Goal: Information Seeking & Learning: Learn about a topic

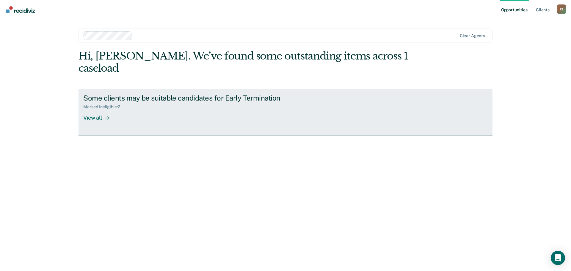
click at [101, 109] on div "View all" at bounding box center [99, 115] width 33 height 12
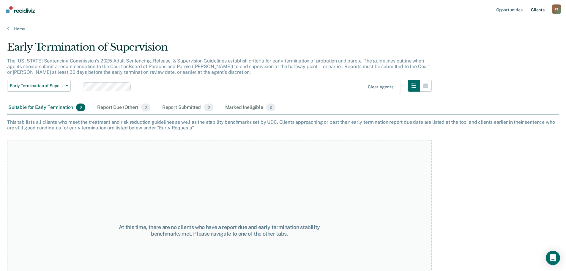
click at [531, 12] on link "Client s" at bounding box center [538, 9] width 16 height 19
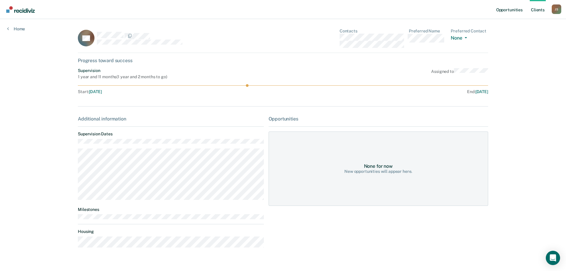
click at [517, 8] on link "Opportunities" at bounding box center [509, 9] width 29 height 19
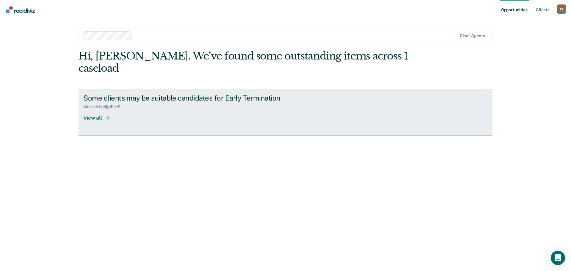
click at [106, 116] on icon at bounding box center [107, 118] width 5 height 5
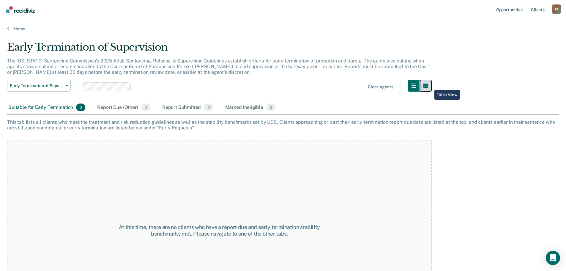
click at [428, 86] on icon "button" at bounding box center [426, 85] width 5 height 5
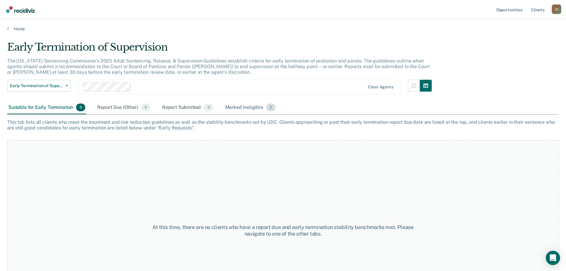
click at [240, 107] on div "Marked Ineligible 2" at bounding box center [250, 107] width 53 height 13
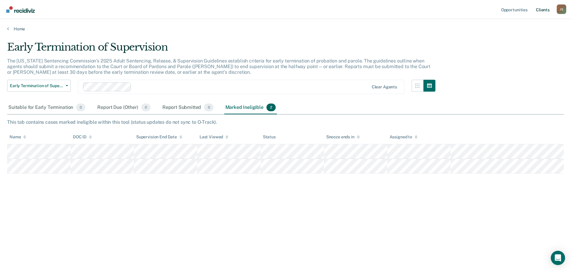
click at [544, 9] on link "Client s" at bounding box center [542, 9] width 16 height 19
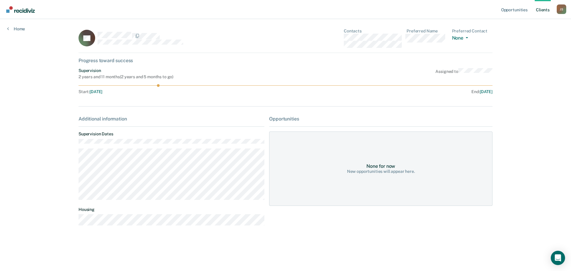
click at [540, 12] on link "Client s" at bounding box center [542, 9] width 16 height 19
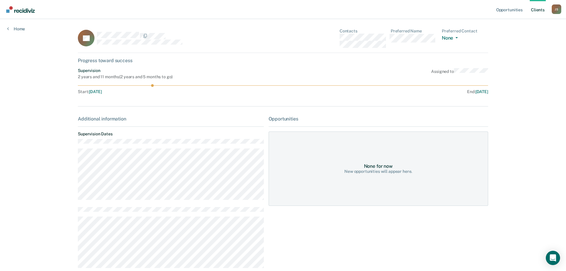
click at [535, 8] on link "Client s" at bounding box center [538, 9] width 16 height 19
